Goal: Transaction & Acquisition: Purchase product/service

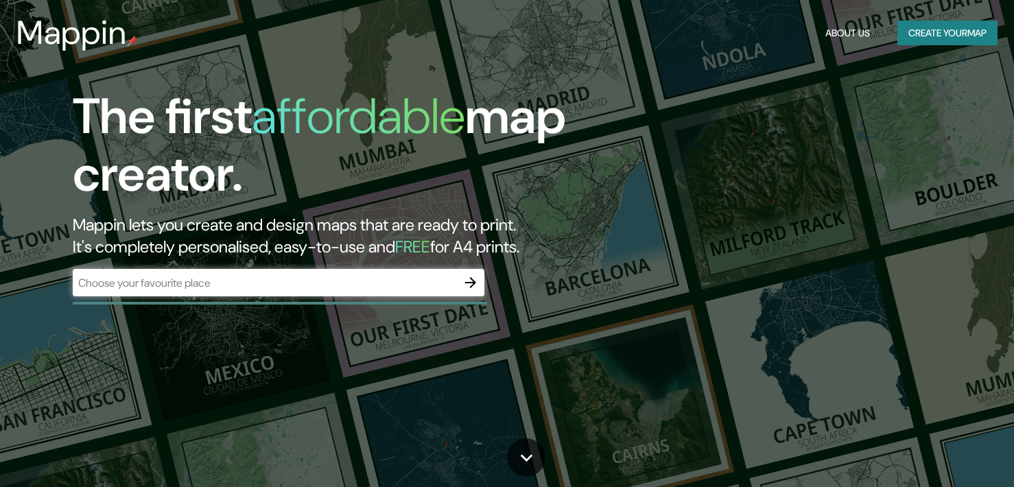
click at [298, 288] on input "text" at bounding box center [265, 283] width 384 height 16
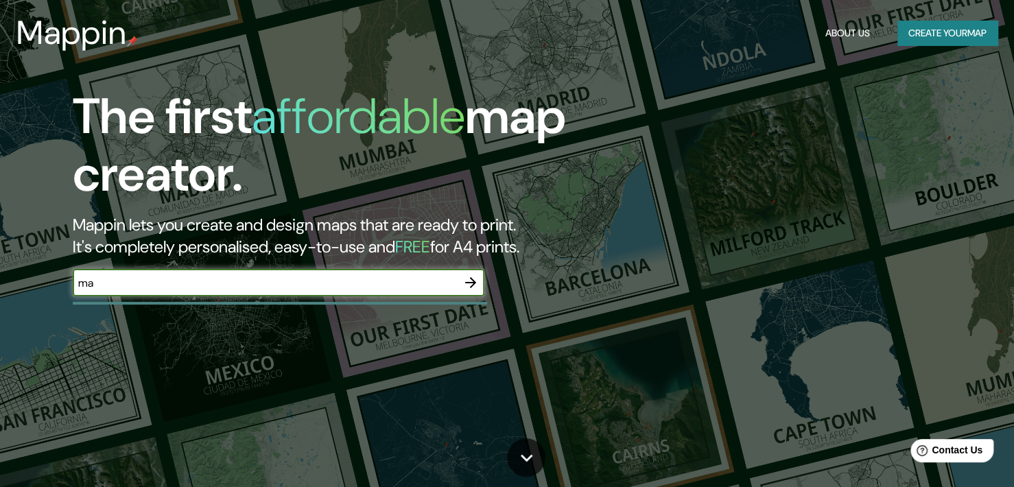
type input "m"
type input "[GEOGRAPHIC_DATA]"
click at [480, 283] on button "button" at bounding box center [470, 282] width 27 height 27
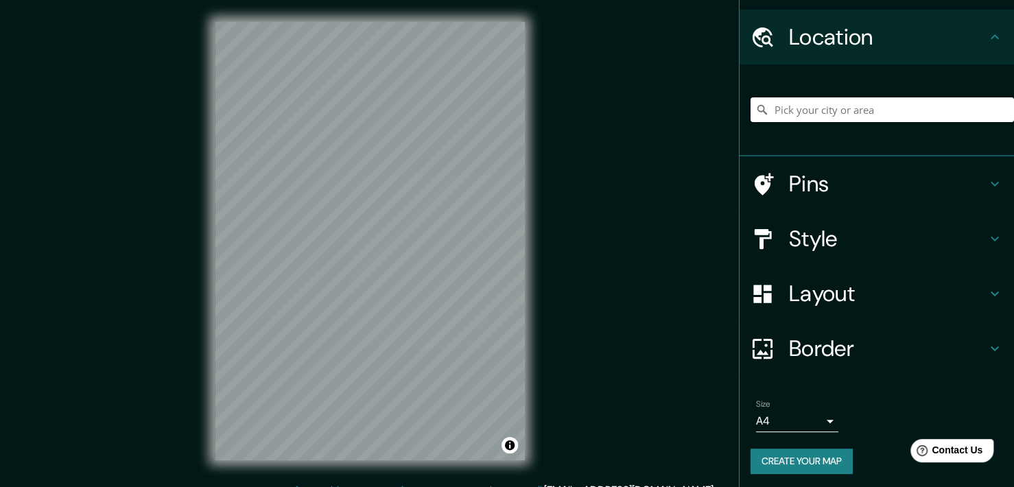
scroll to position [37, 0]
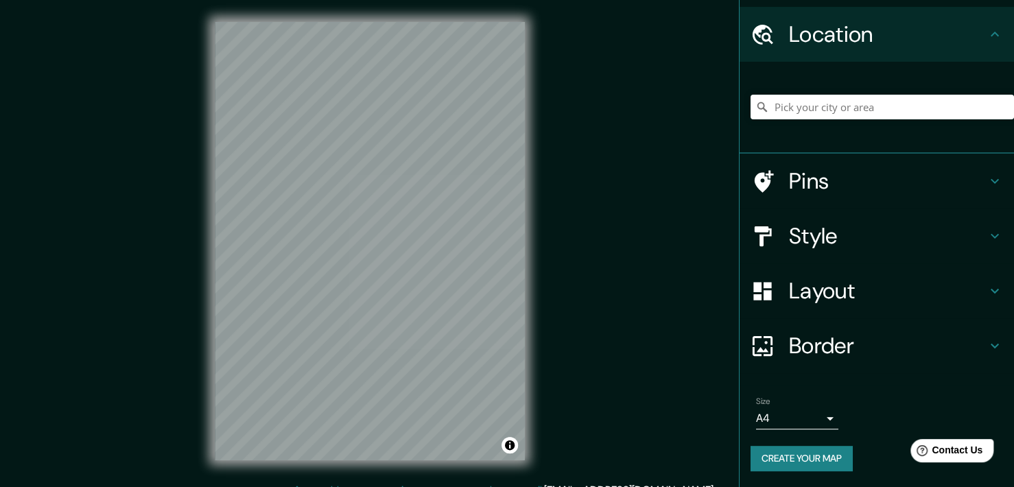
click at [987, 341] on icon at bounding box center [995, 346] width 16 height 16
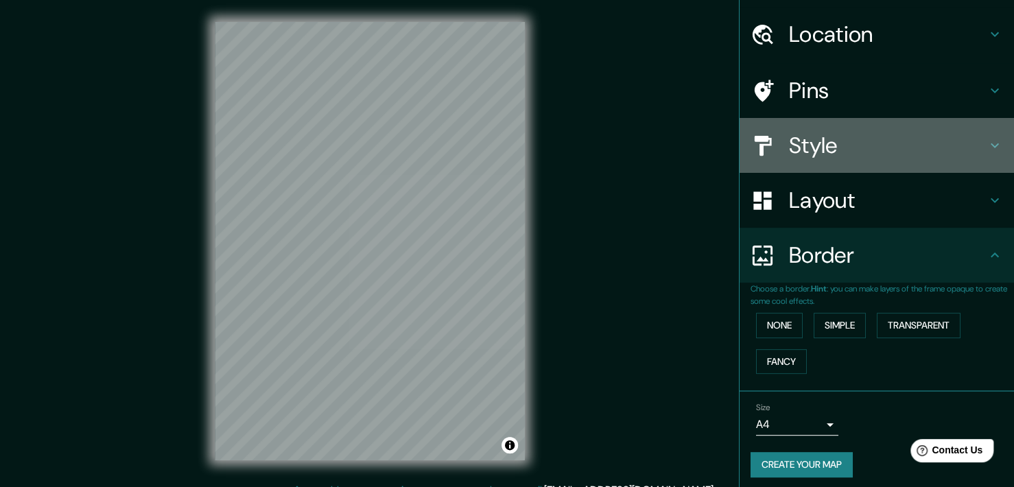
click at [987, 149] on icon at bounding box center [995, 145] width 16 height 16
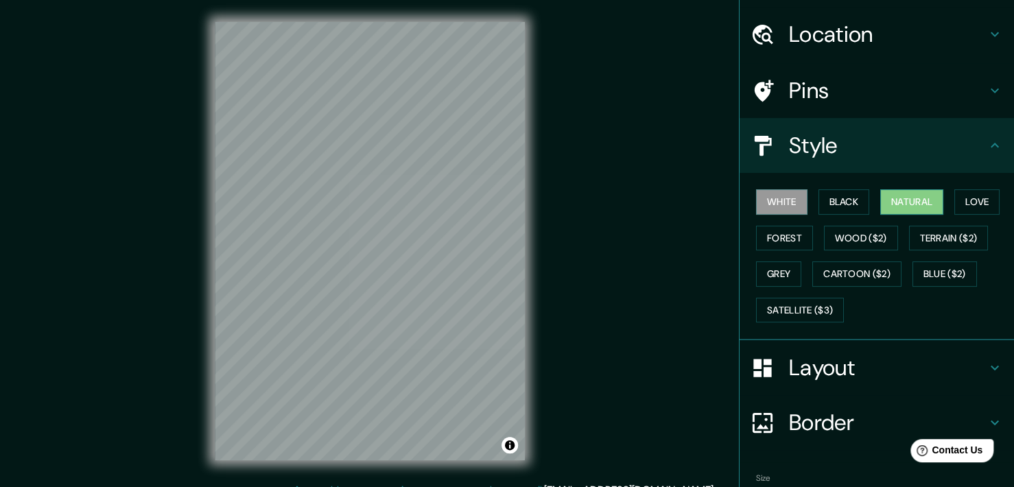
click at [914, 208] on button "Natural" at bounding box center [911, 201] width 63 height 25
click at [971, 204] on button "Love" at bounding box center [976, 201] width 45 height 25
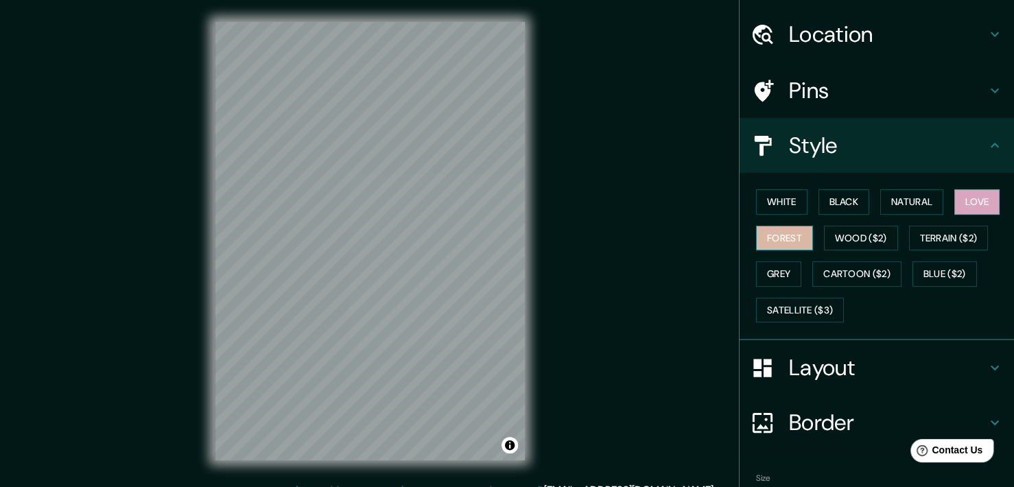
click at [772, 233] on button "Forest" at bounding box center [784, 238] width 57 height 25
click at [849, 237] on button "Wood ($2)" at bounding box center [861, 238] width 74 height 25
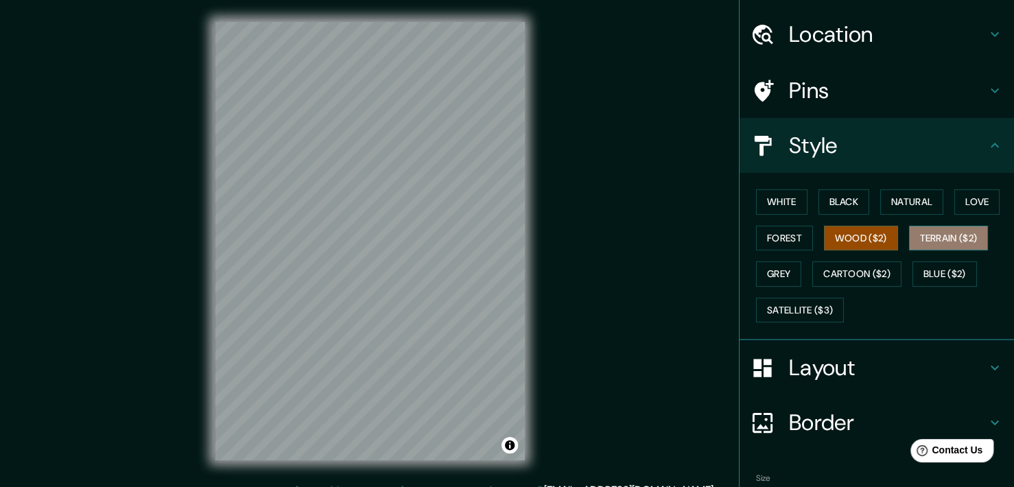
click at [945, 239] on button "Terrain ($2)" at bounding box center [949, 238] width 80 height 25
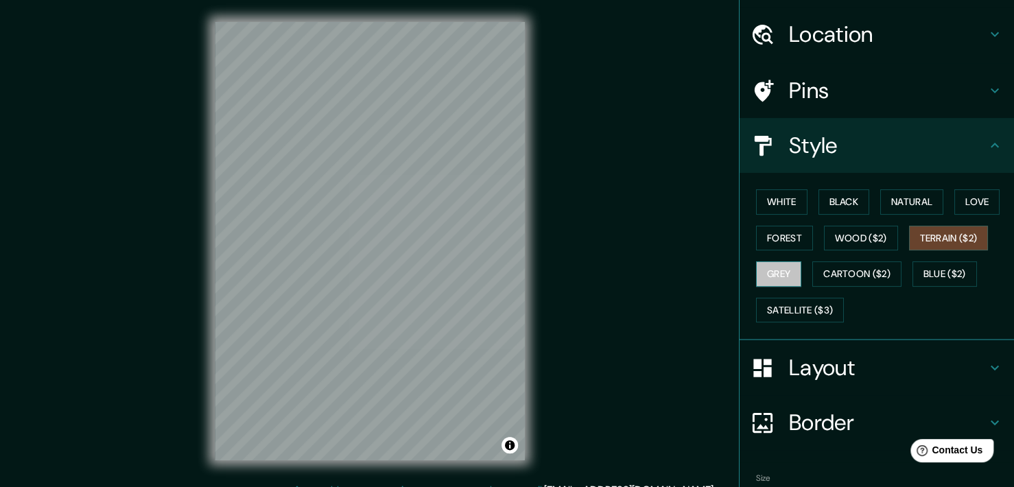
click at [787, 274] on button "Grey" at bounding box center [778, 273] width 45 height 25
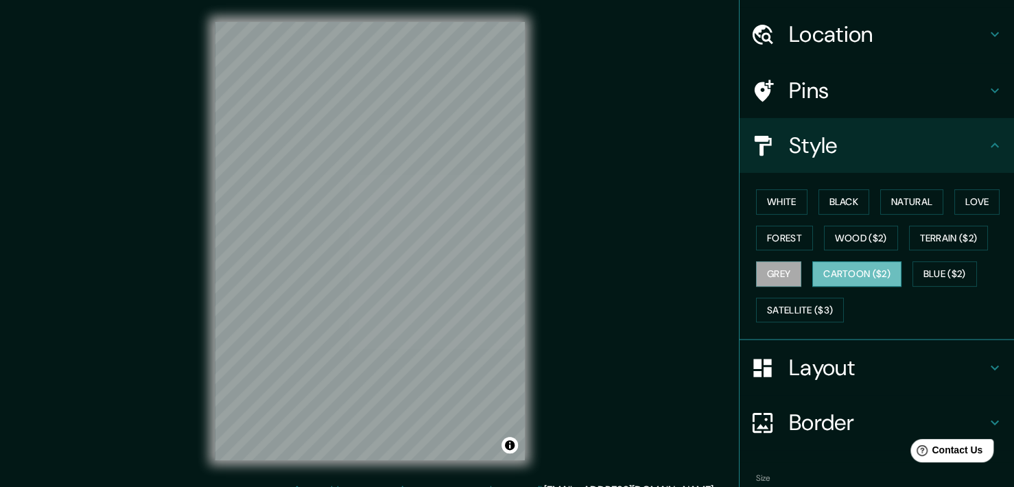
click at [818, 270] on button "Cartoon ($2)" at bounding box center [856, 273] width 89 height 25
click at [796, 307] on button "Satellite ($3)" at bounding box center [800, 310] width 88 height 25
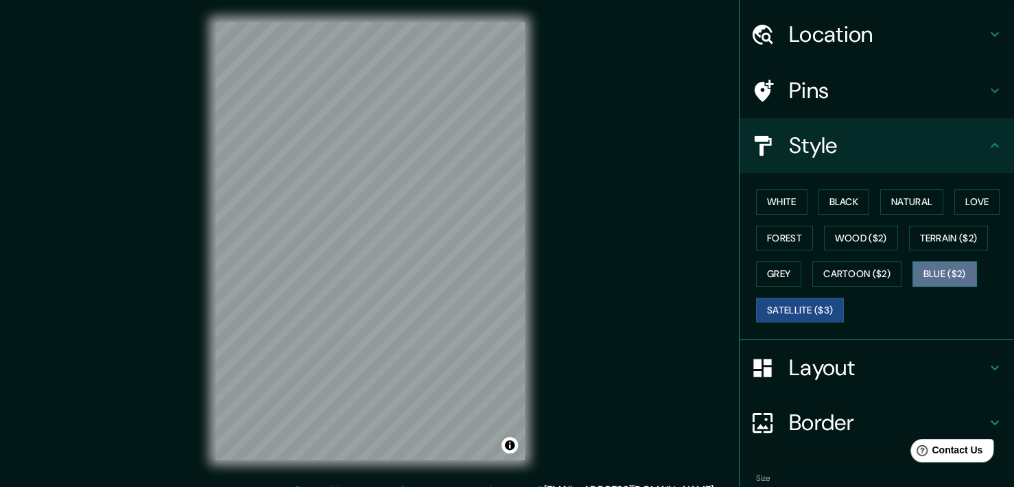
click at [932, 266] on button "Blue ($2)" at bounding box center [944, 273] width 64 height 25
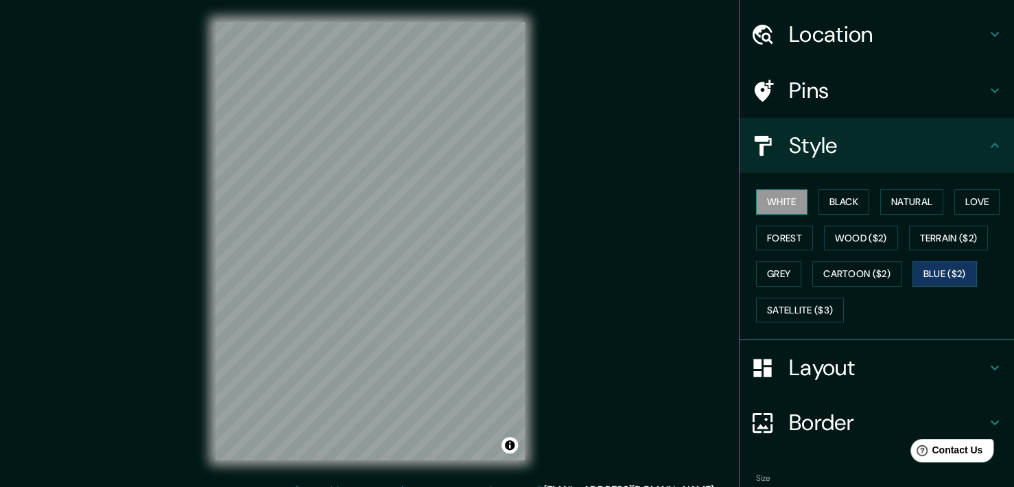
click at [773, 196] on button "White" at bounding box center [781, 201] width 51 height 25
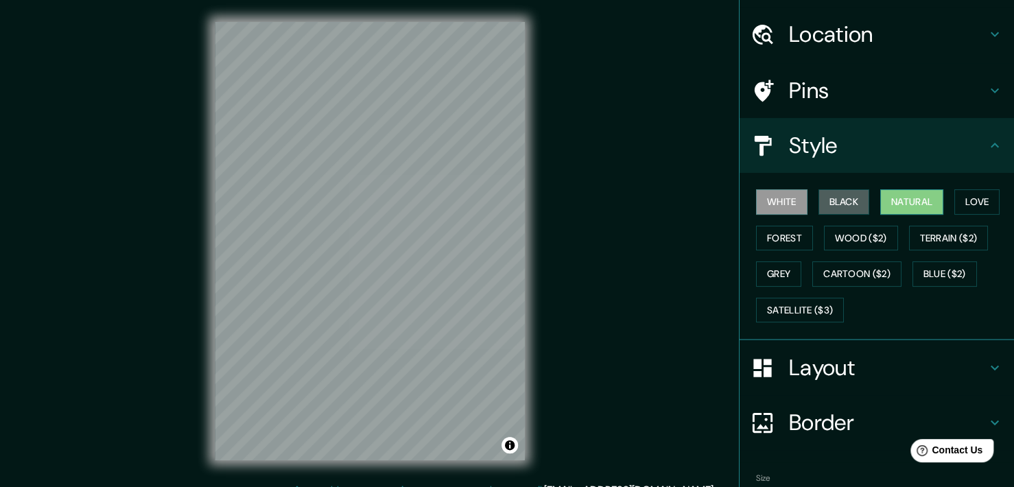
drag, startPoint x: 842, startPoint y: 201, endPoint x: 911, endPoint y: 204, distance: 68.7
click at [842, 201] on button "Black" at bounding box center [843, 201] width 51 height 25
click at [923, 204] on button "Natural" at bounding box center [911, 201] width 63 height 25
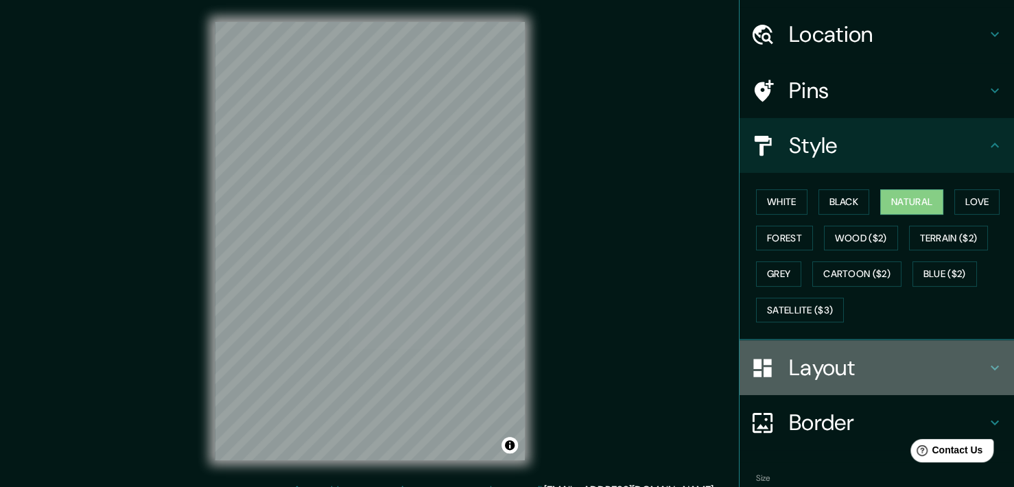
click at [987, 359] on icon at bounding box center [995, 367] width 16 height 16
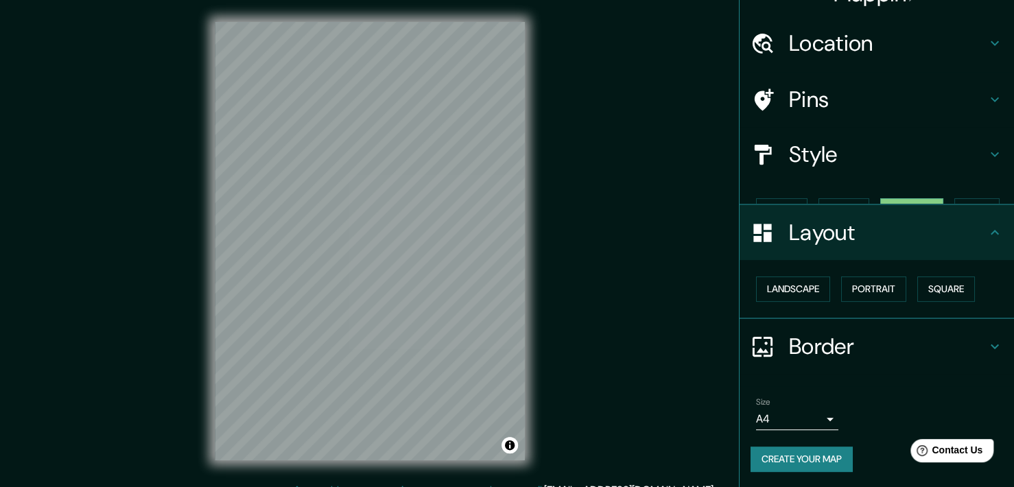
scroll to position [5, 0]
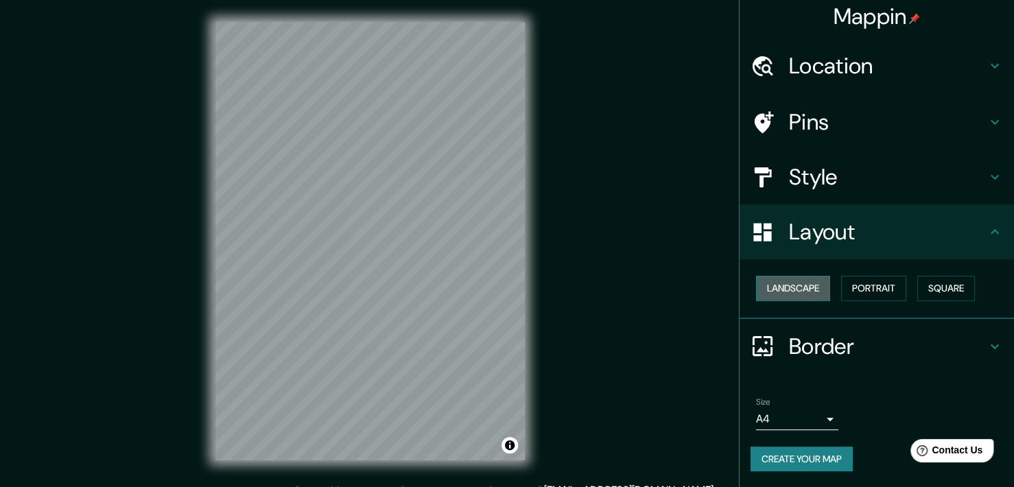
click at [796, 285] on button "Landscape" at bounding box center [793, 288] width 74 height 25
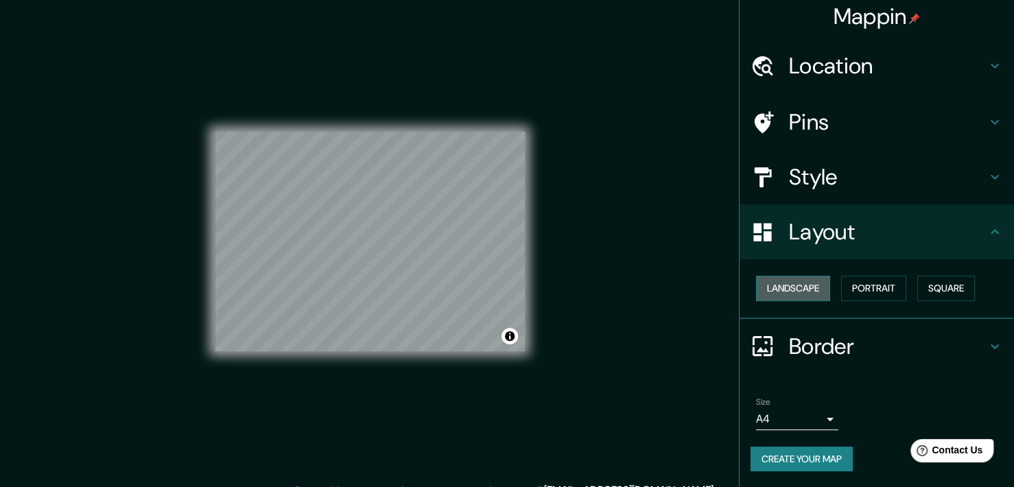
click at [796, 285] on button "Landscape" at bounding box center [793, 288] width 74 height 25
click at [853, 287] on button "Portrait" at bounding box center [873, 288] width 65 height 25
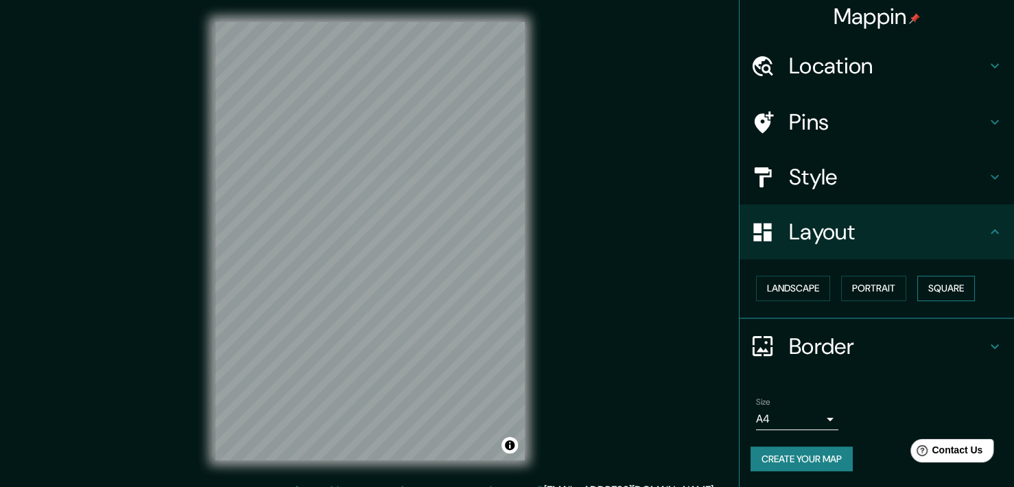
click at [931, 286] on button "Square" at bounding box center [946, 288] width 58 height 25
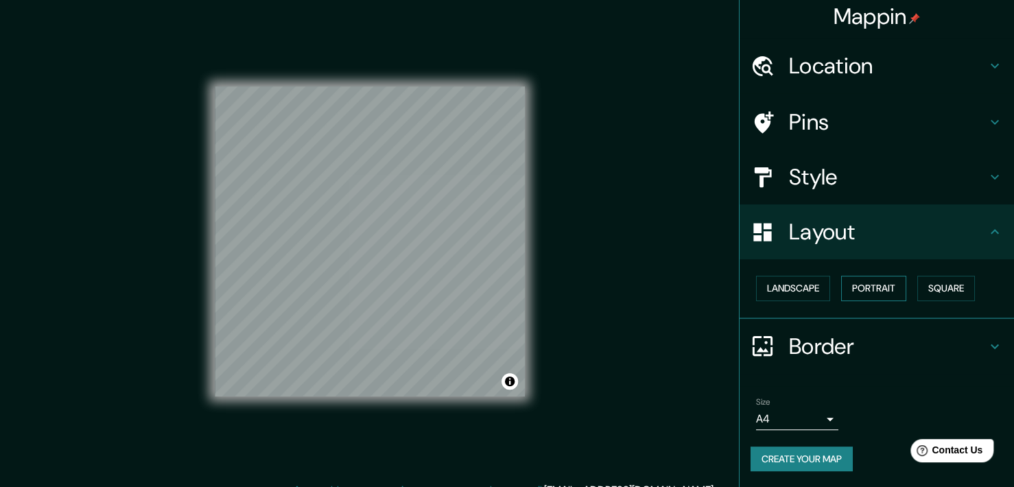
click at [870, 286] on button "Portrait" at bounding box center [873, 288] width 65 height 25
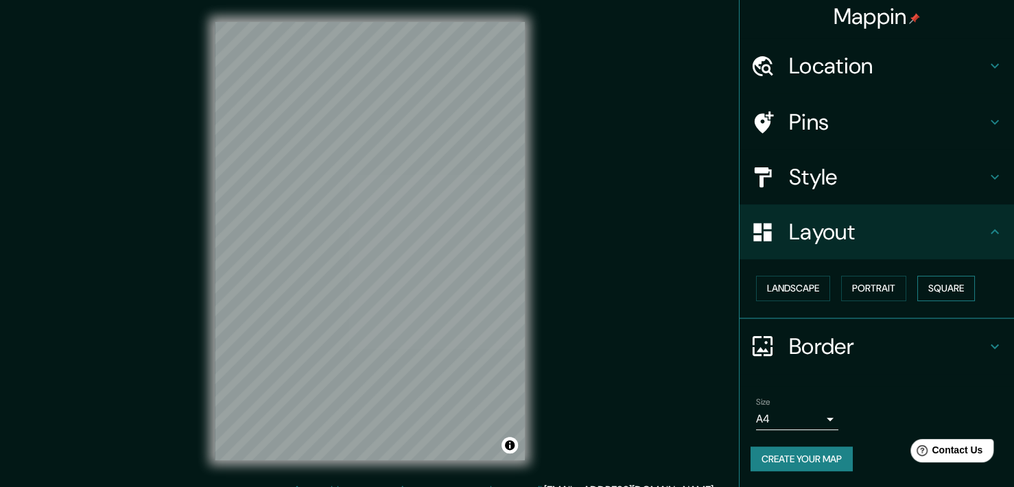
click at [942, 295] on button "Square" at bounding box center [946, 288] width 58 height 25
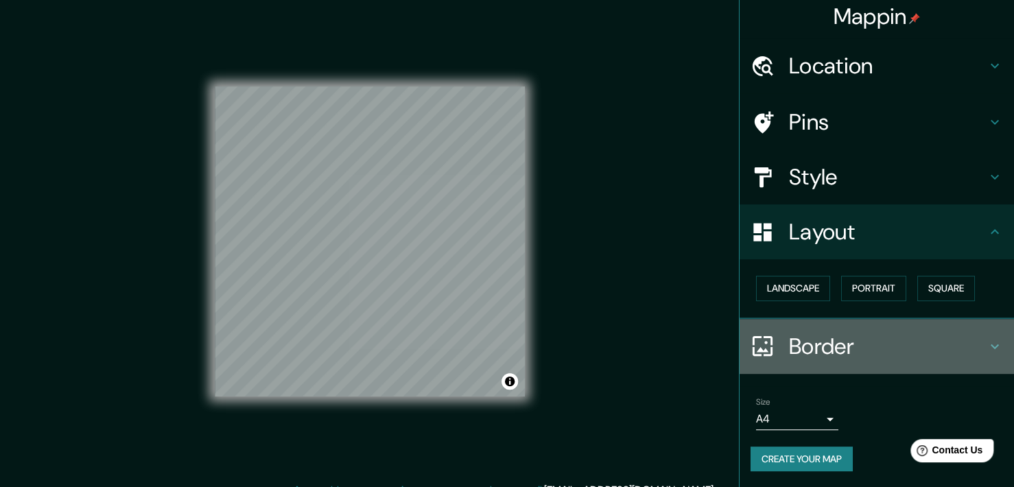
click at [991, 344] on icon at bounding box center [995, 346] width 8 height 5
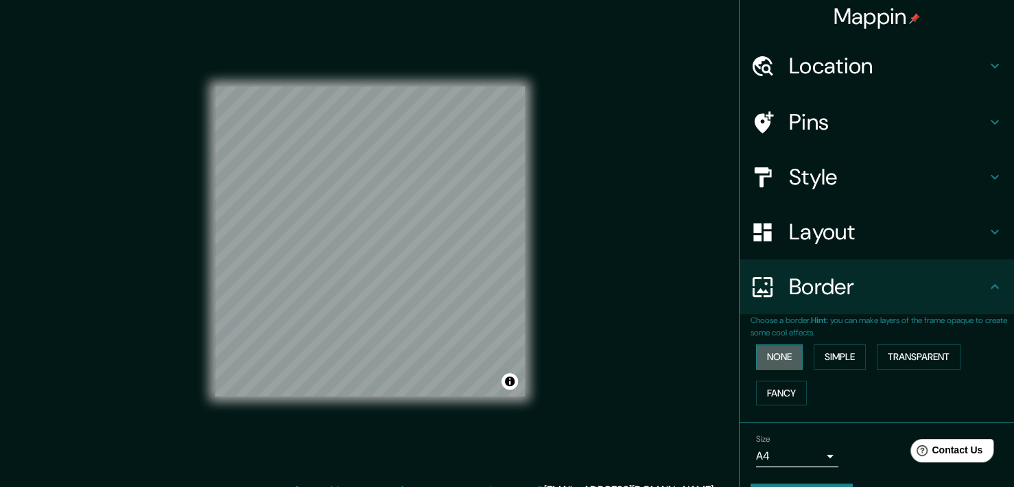
click at [776, 355] on button "None" at bounding box center [779, 356] width 47 height 25
click at [815, 353] on button "Simple" at bounding box center [840, 356] width 52 height 25
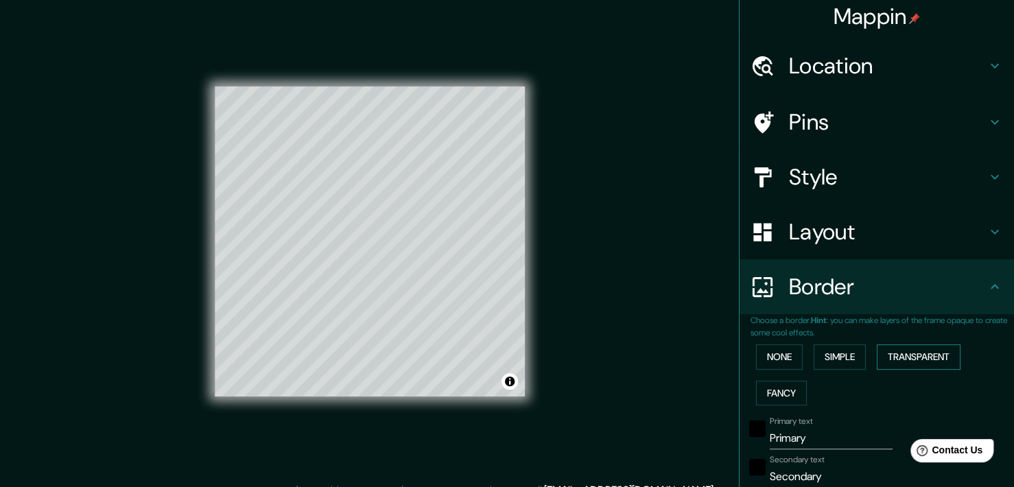
click at [901, 362] on button "Transparent" at bounding box center [919, 356] width 84 height 25
click at [777, 386] on button "Fancy" at bounding box center [781, 393] width 51 height 25
click at [768, 352] on button "None" at bounding box center [779, 356] width 47 height 25
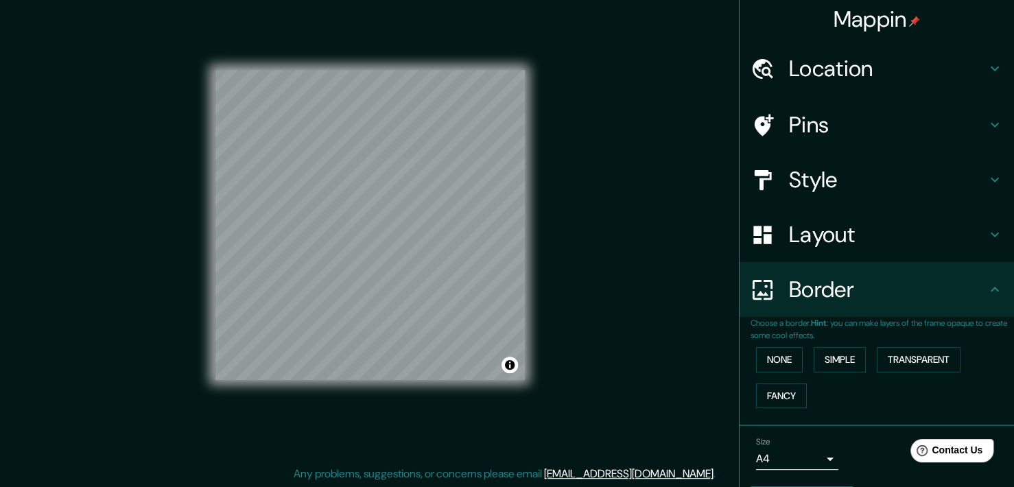
scroll to position [0, 0]
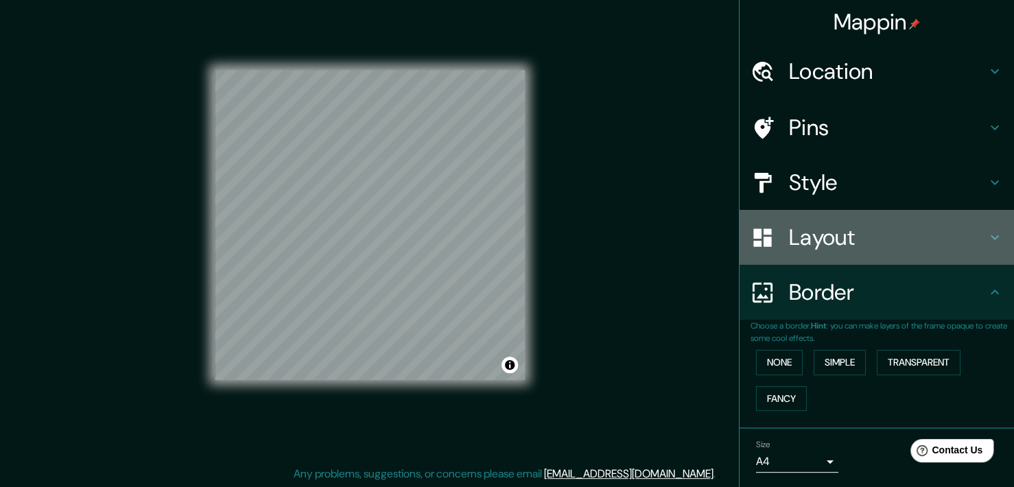
click at [987, 244] on icon at bounding box center [995, 237] width 16 height 16
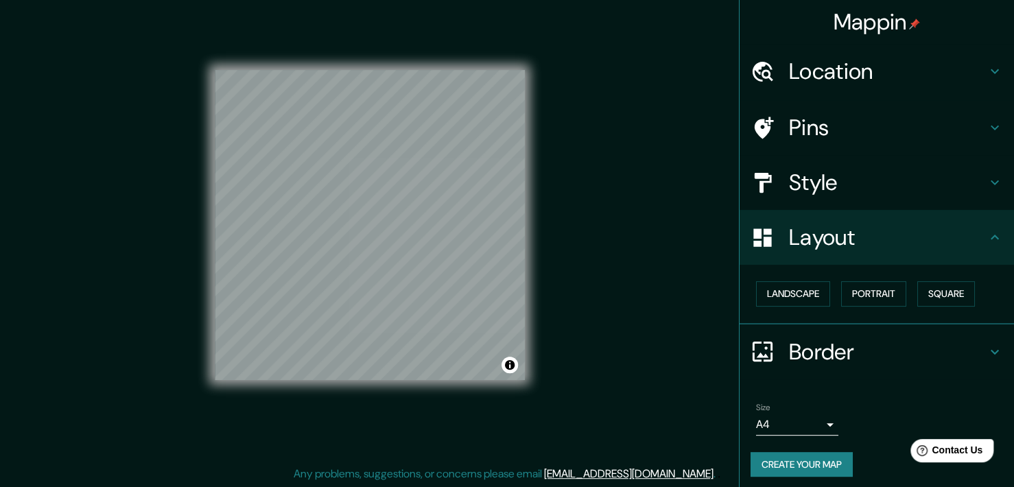
click at [969, 191] on h4 "Style" at bounding box center [888, 182] width 198 height 27
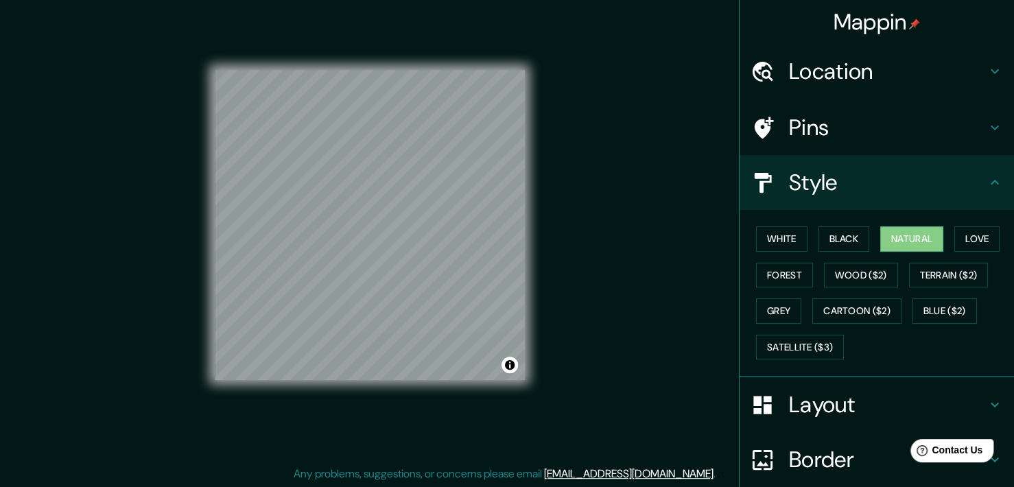
click at [994, 130] on div "Pins" at bounding box center [877, 127] width 274 height 55
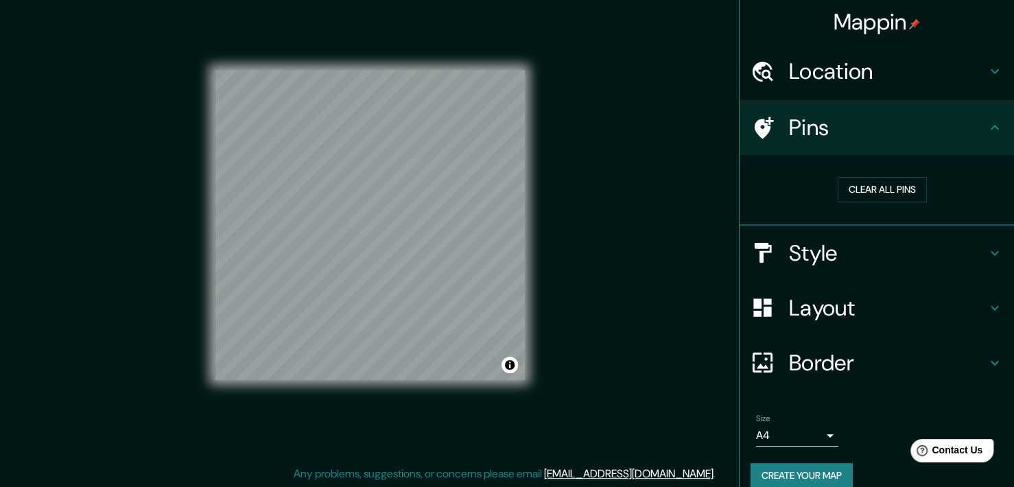
click at [988, 66] on icon at bounding box center [995, 71] width 16 height 16
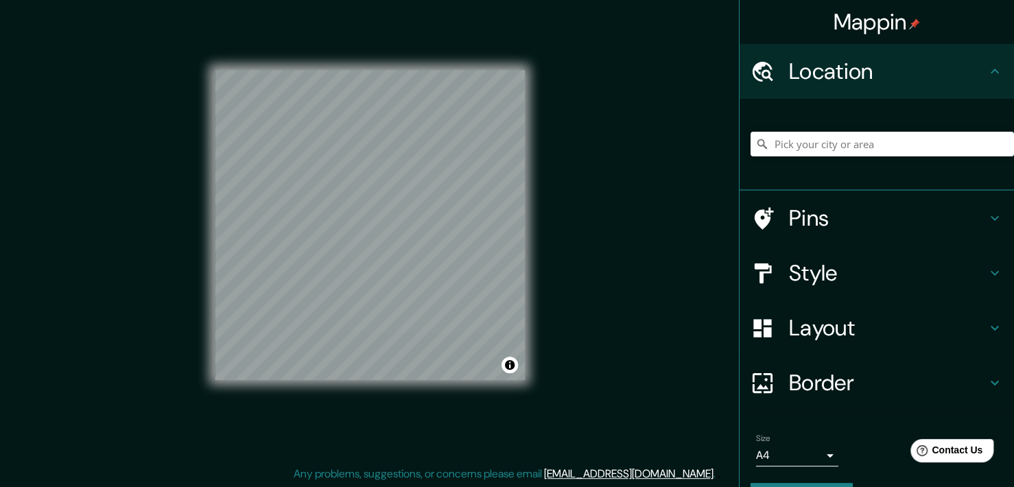
click at [563, 219] on div "Mappin Location Pins Style Layout Border Choose a border. Hint : you can make l…" at bounding box center [507, 236] width 1014 height 504
